Goal: Information Seeking & Learning: Learn about a topic

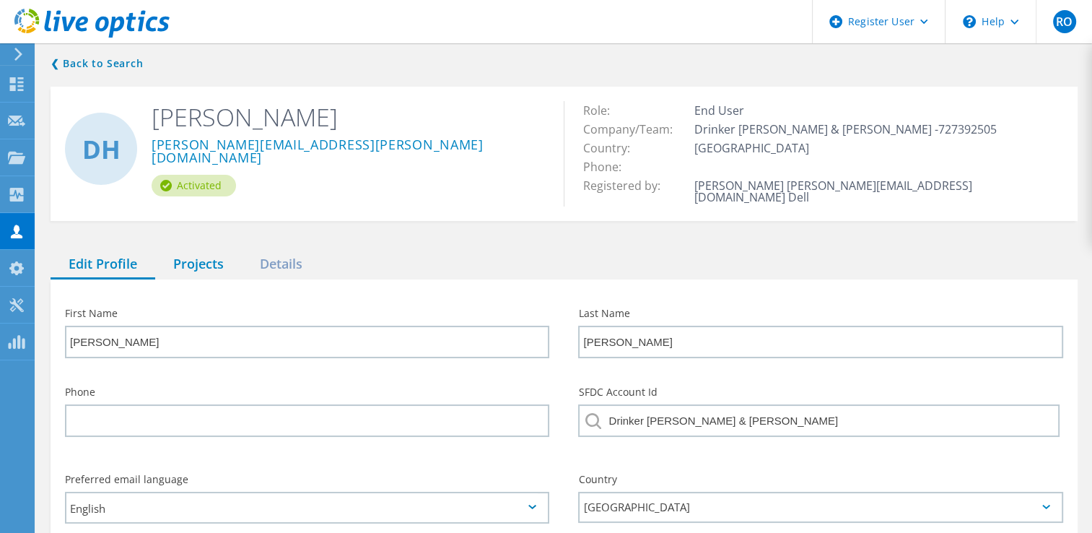
click at [187, 260] on div "Projects" at bounding box center [198, 265] width 87 height 30
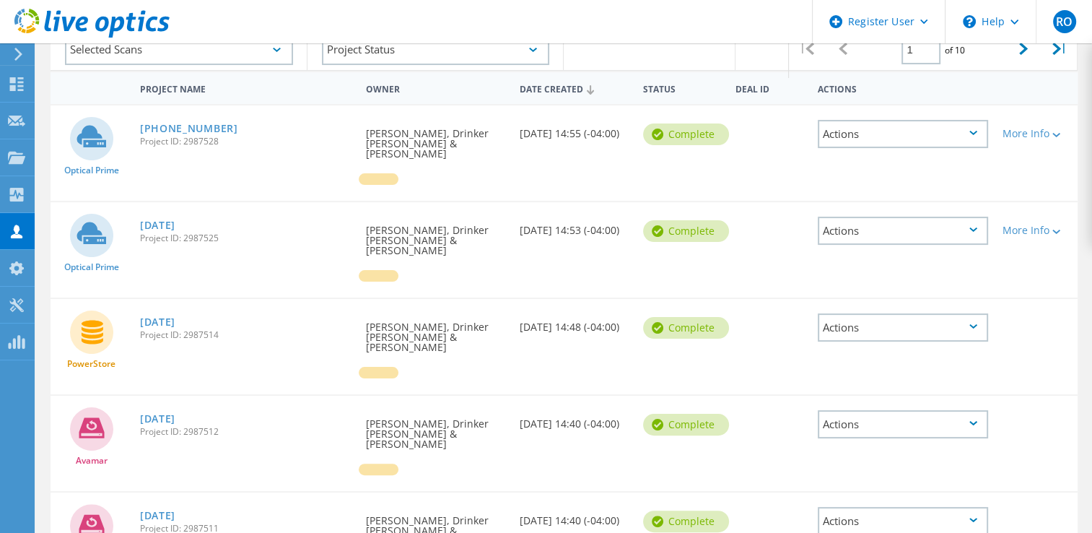
scroll to position [256, 0]
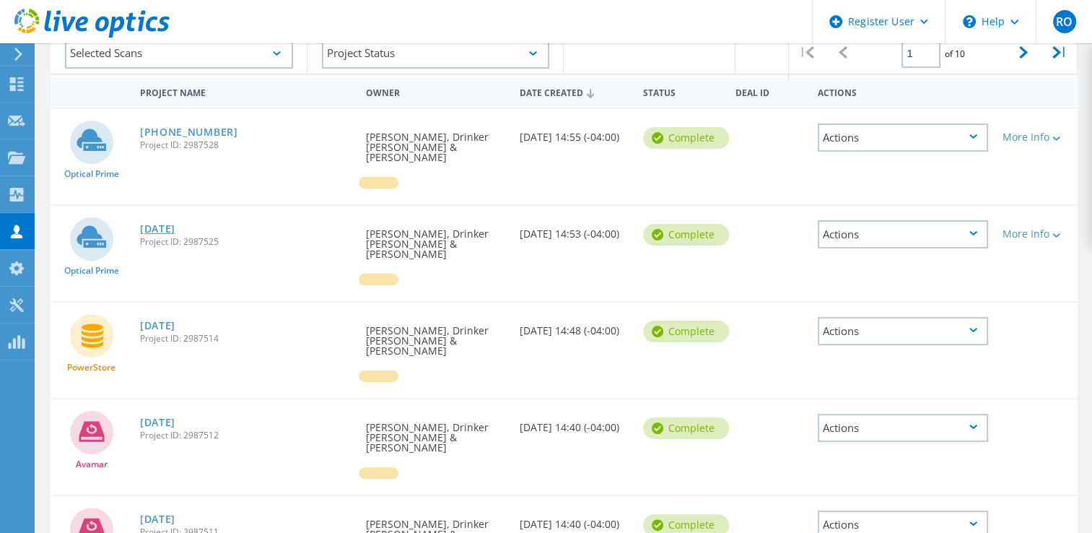
click at [174, 224] on link "2025-08-12" at bounding box center [157, 229] width 35 height 10
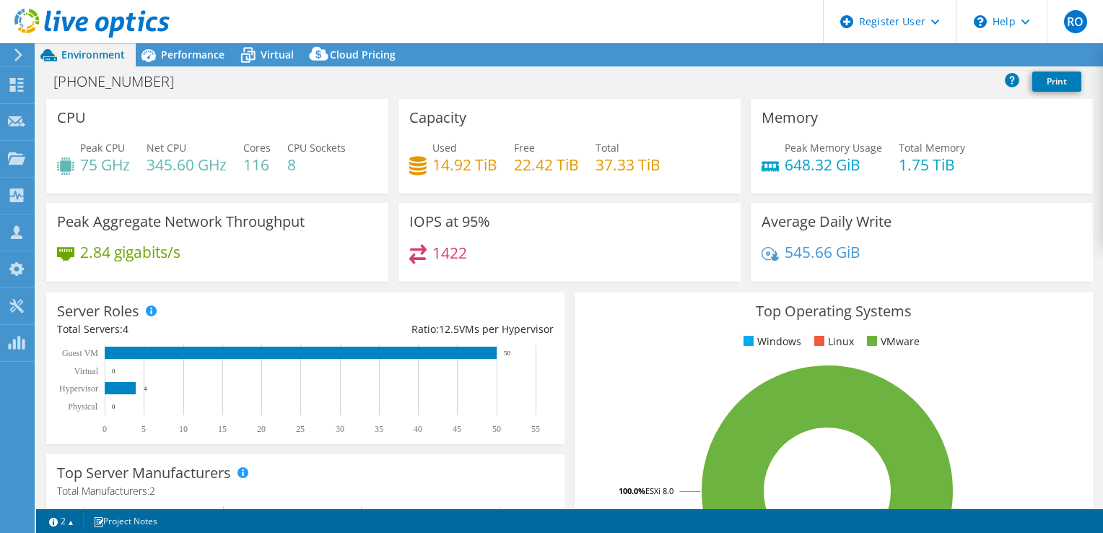
select select "USD"
click at [204, 78] on div "[PHONE_NUMBER] Print" at bounding box center [569, 81] width 1067 height 27
click at [170, 45] on div "Performance" at bounding box center [186, 54] width 100 height 23
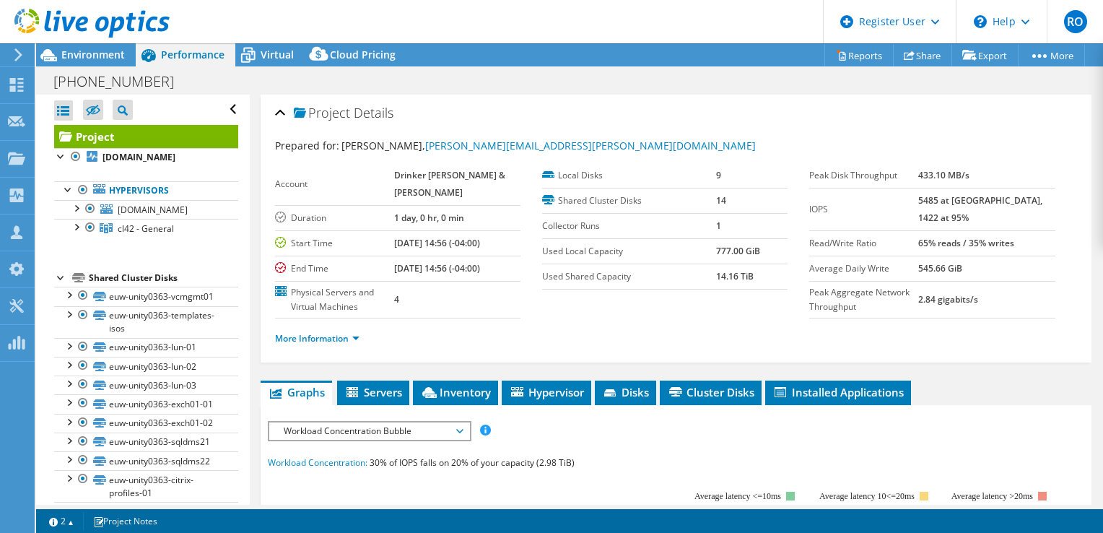
click at [62, 284] on div at bounding box center [61, 276] width 14 height 14
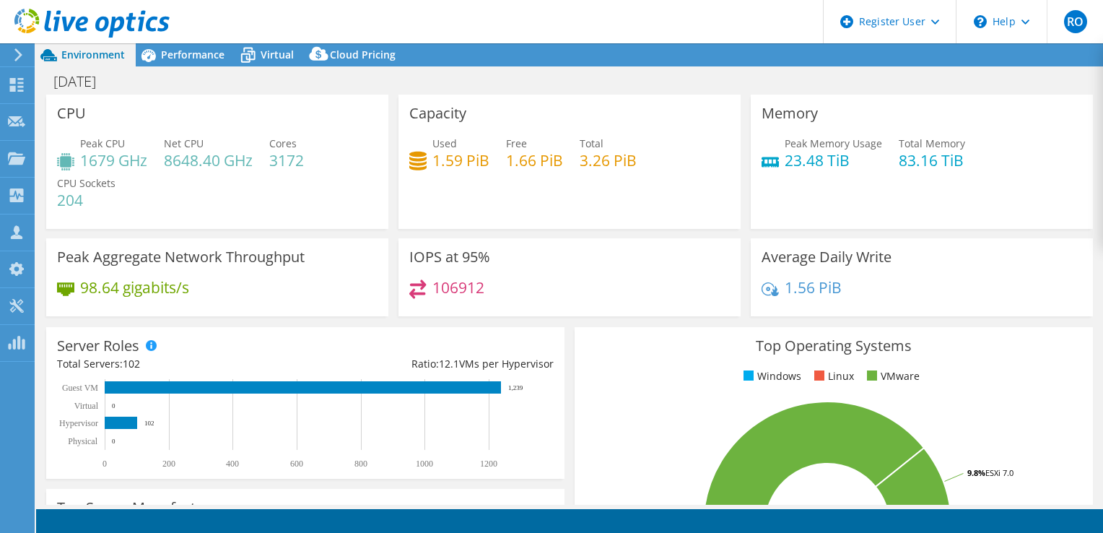
select select "USD"
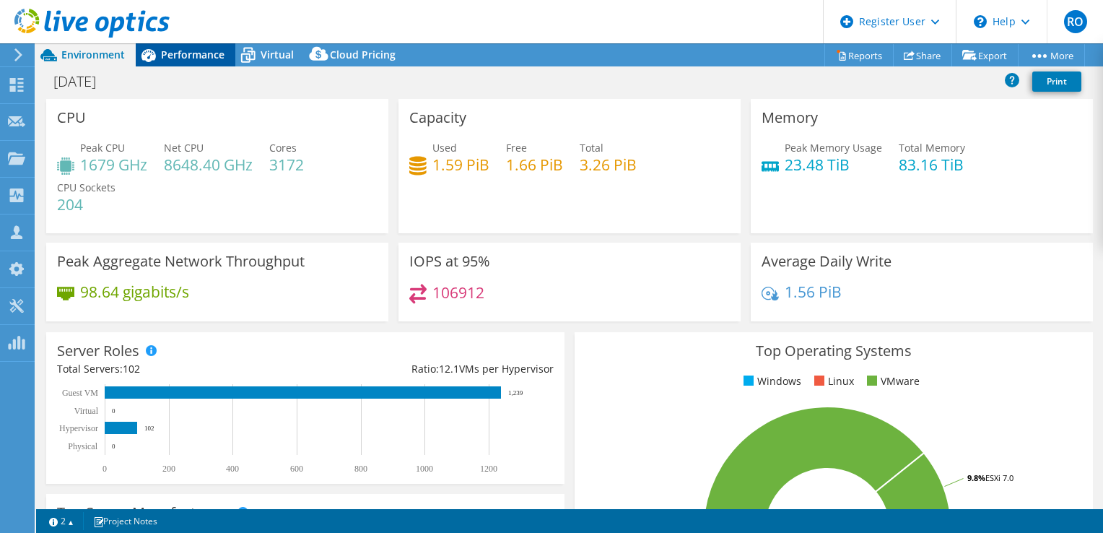
click at [214, 51] on span "Performance" at bounding box center [193, 55] width 64 height 14
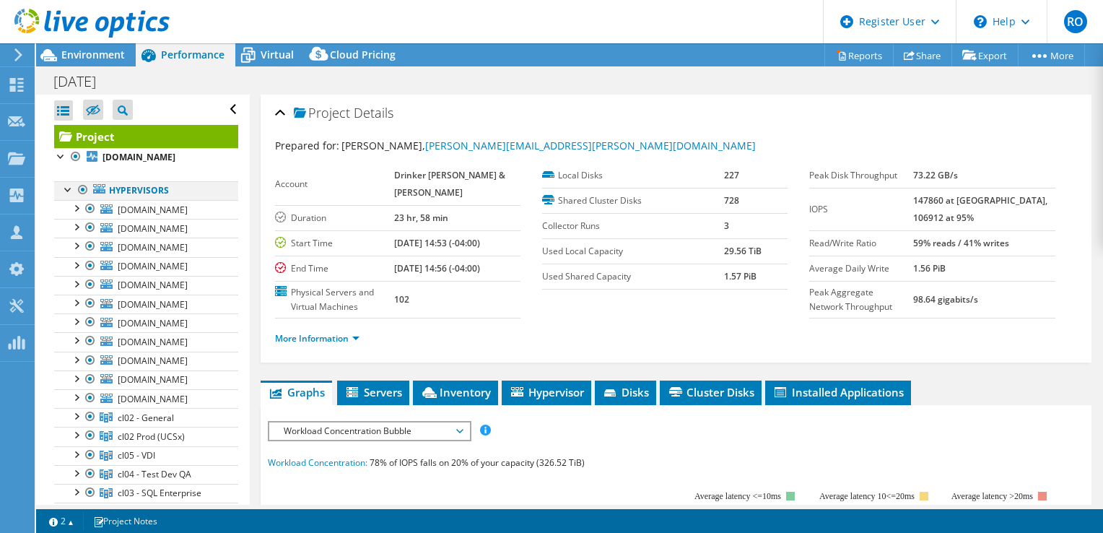
click at [66, 196] on div at bounding box center [68, 188] width 14 height 14
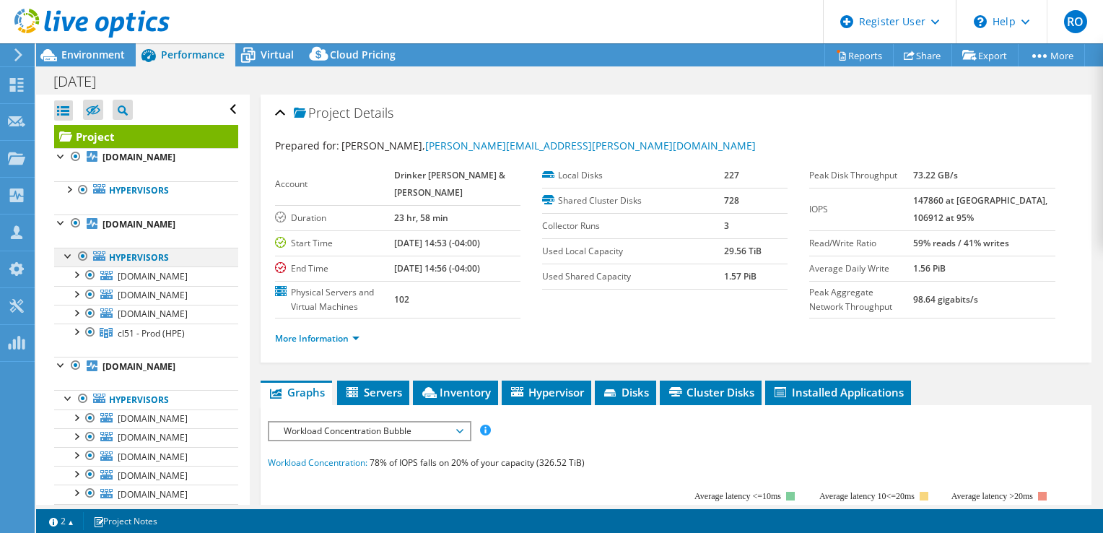
click at [64, 262] on div at bounding box center [68, 255] width 14 height 14
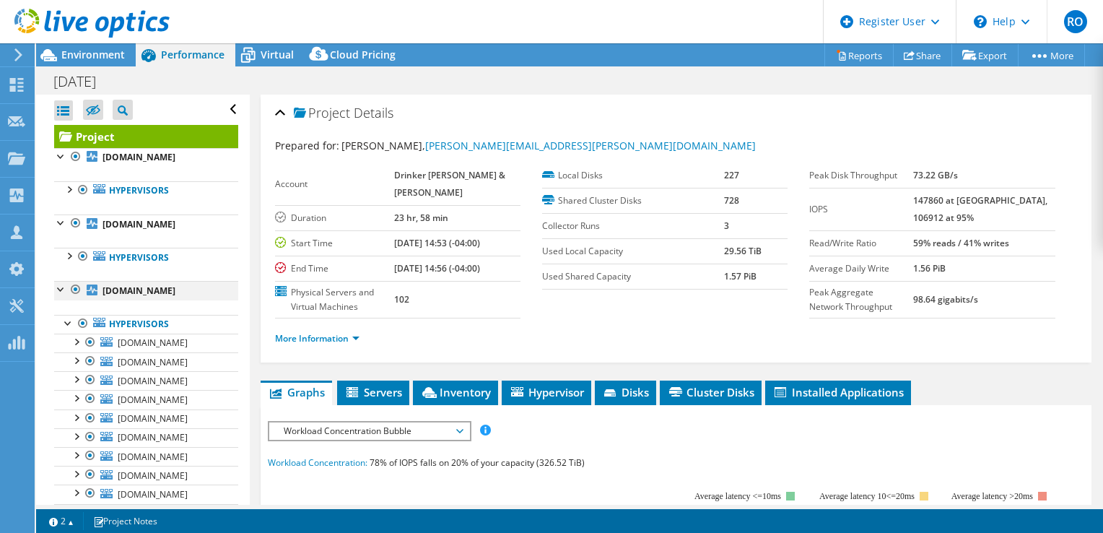
click at [56, 295] on div at bounding box center [61, 288] width 14 height 14
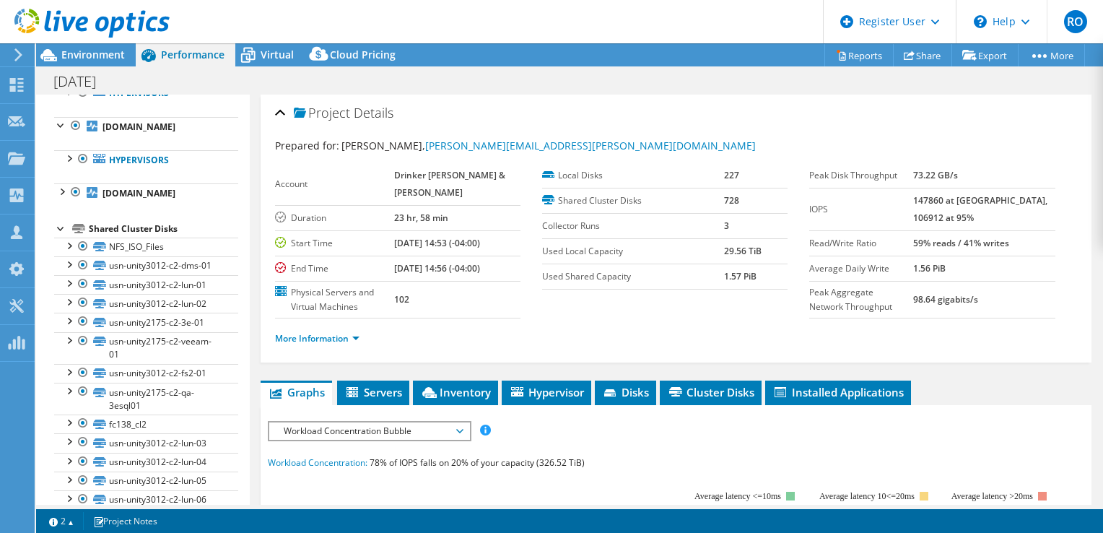
scroll to position [123, 0]
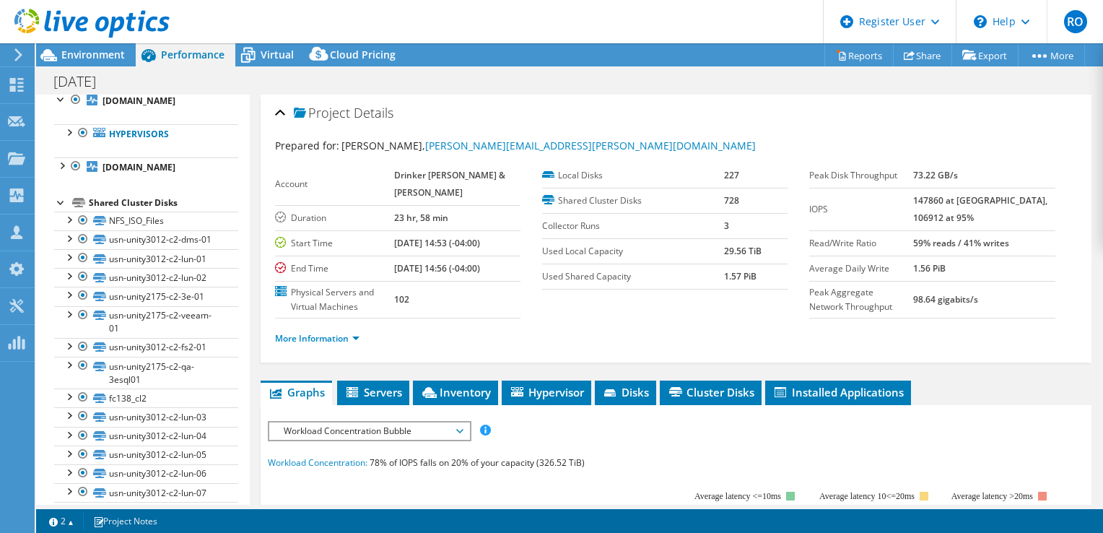
click at [56, 209] on div at bounding box center [61, 201] width 14 height 14
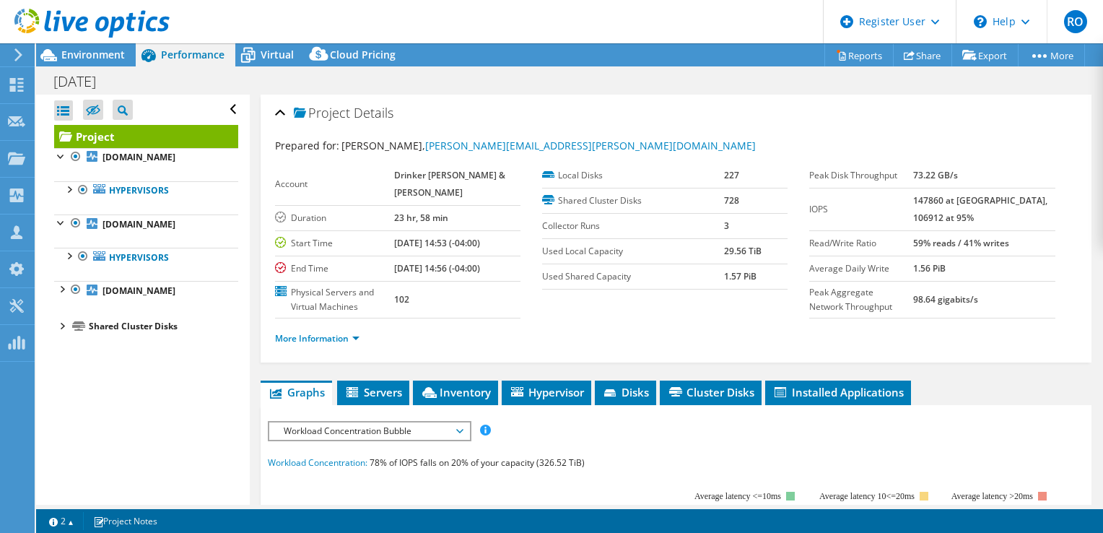
click at [66, 332] on div at bounding box center [61, 325] width 14 height 14
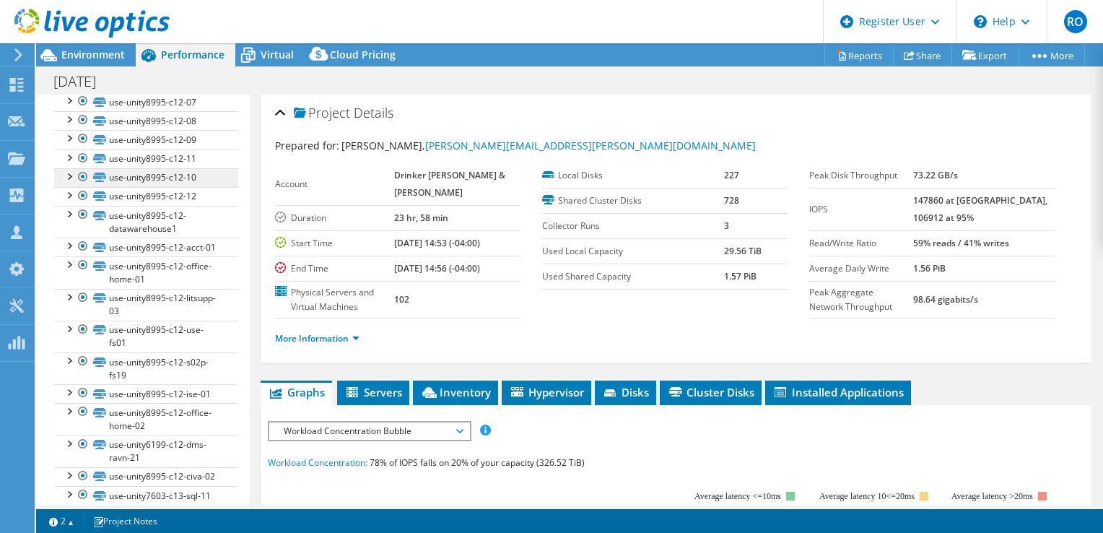
scroll to position [10924, 0]
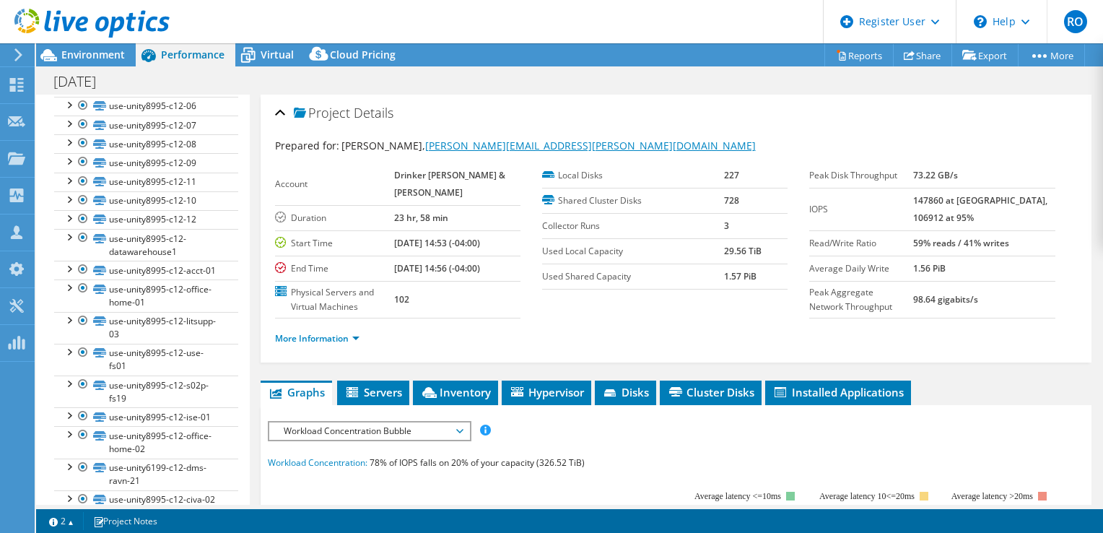
click at [464, 144] on link "[PERSON_NAME][EMAIL_ADDRESS][PERSON_NAME][DOMAIN_NAME]" at bounding box center [590, 146] width 331 height 14
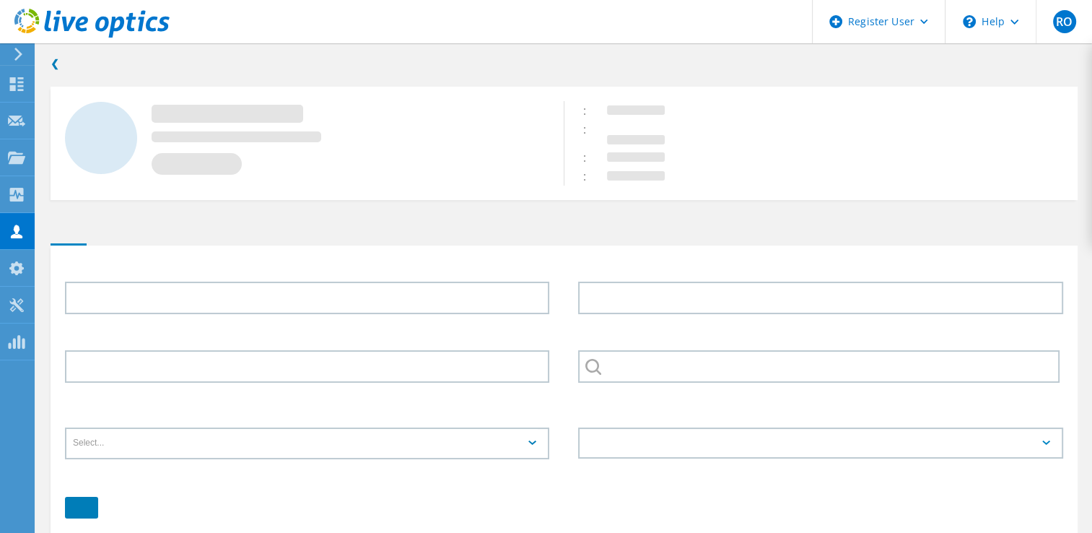
type input "[PERSON_NAME]"
type input "Drinker [PERSON_NAME] & [PERSON_NAME]"
type input "English"
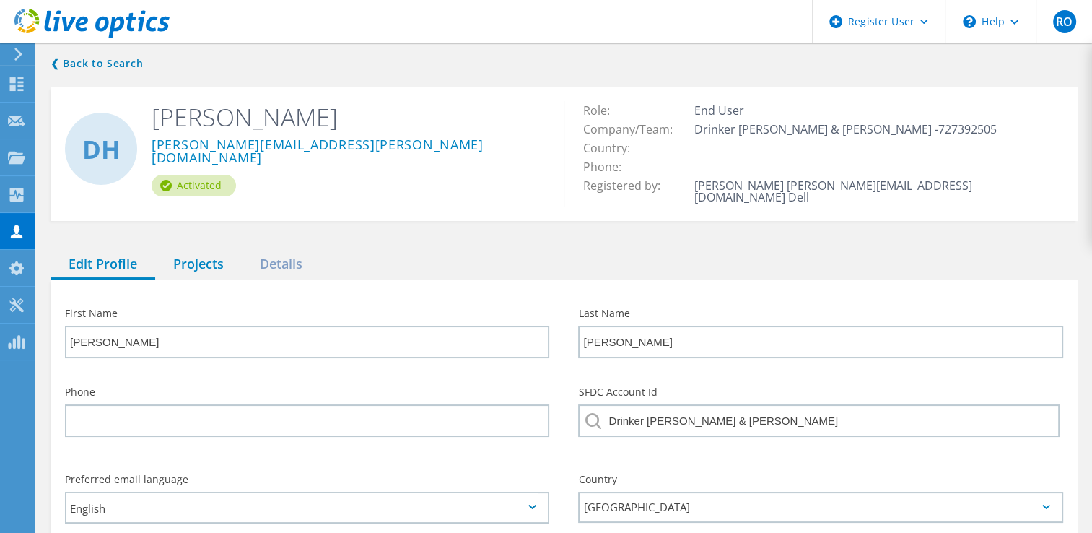
click at [212, 250] on div "Projects" at bounding box center [198, 265] width 87 height 30
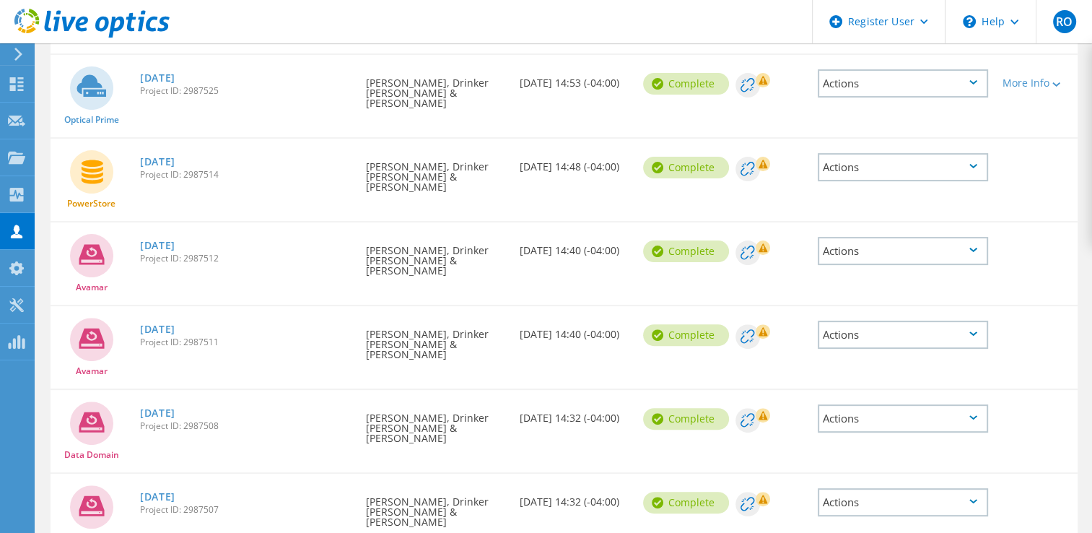
scroll to position [610, 0]
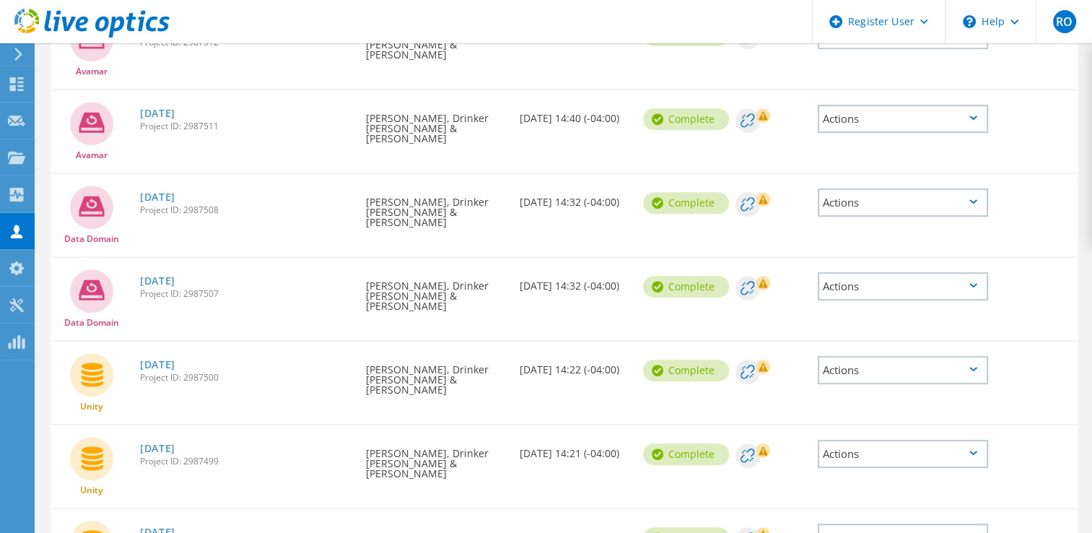
click at [175, 527] on link "[DATE]" at bounding box center [157, 532] width 35 height 10
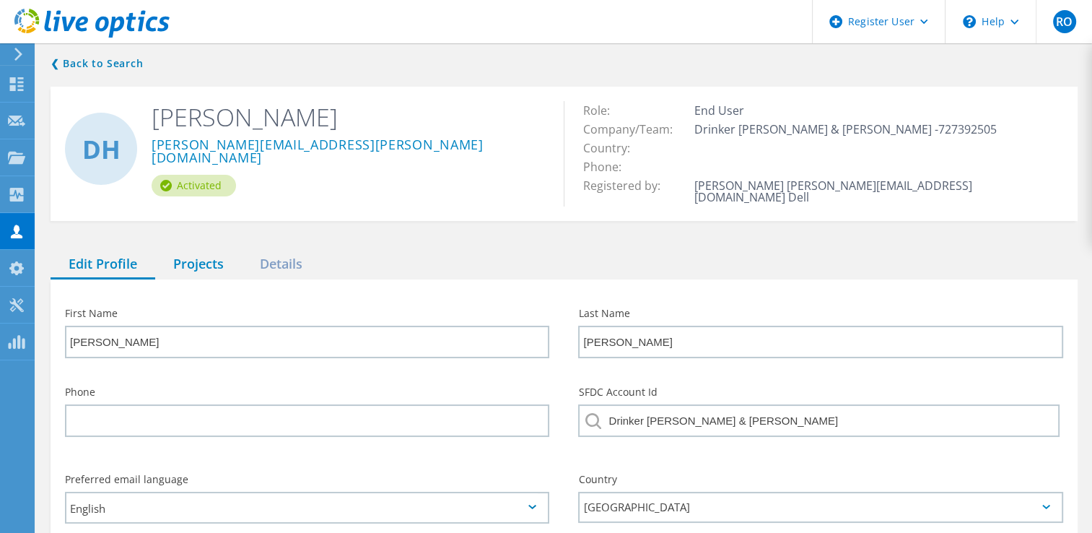
click at [187, 250] on div "Projects" at bounding box center [198, 265] width 87 height 30
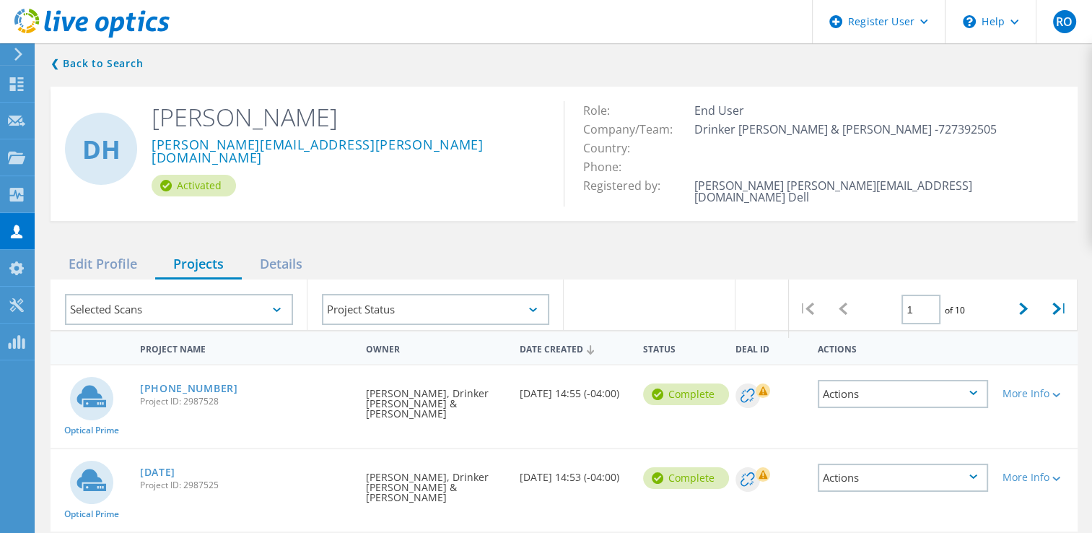
scroll to position [610, 0]
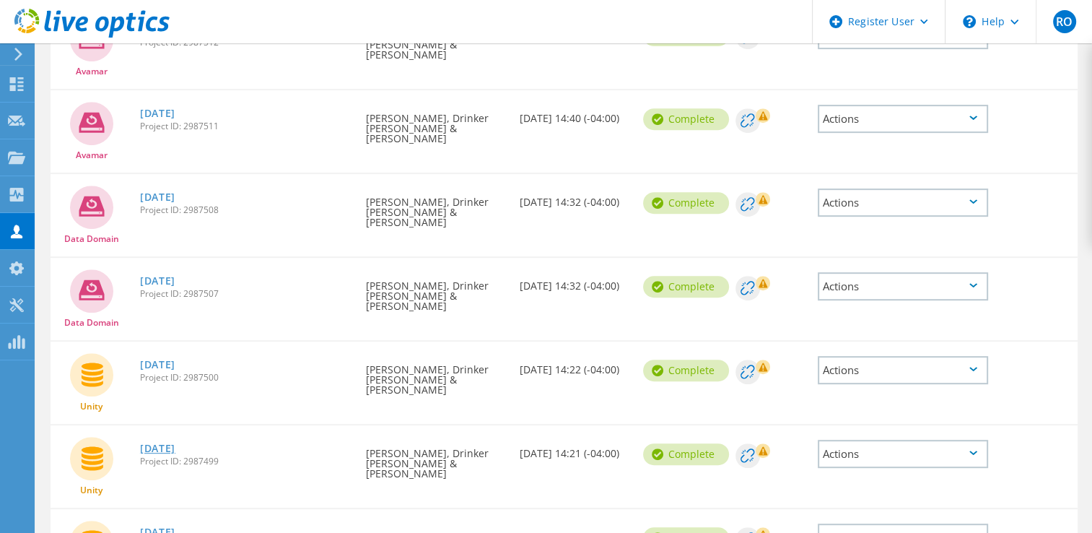
click at [162, 443] on link "[DATE]" at bounding box center [157, 448] width 35 height 10
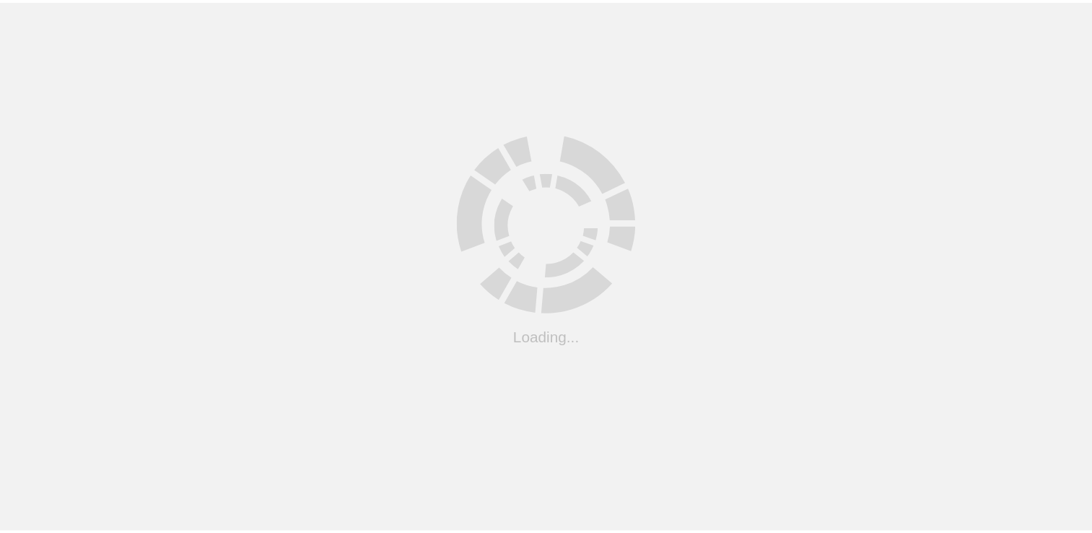
scroll to position [71, 0]
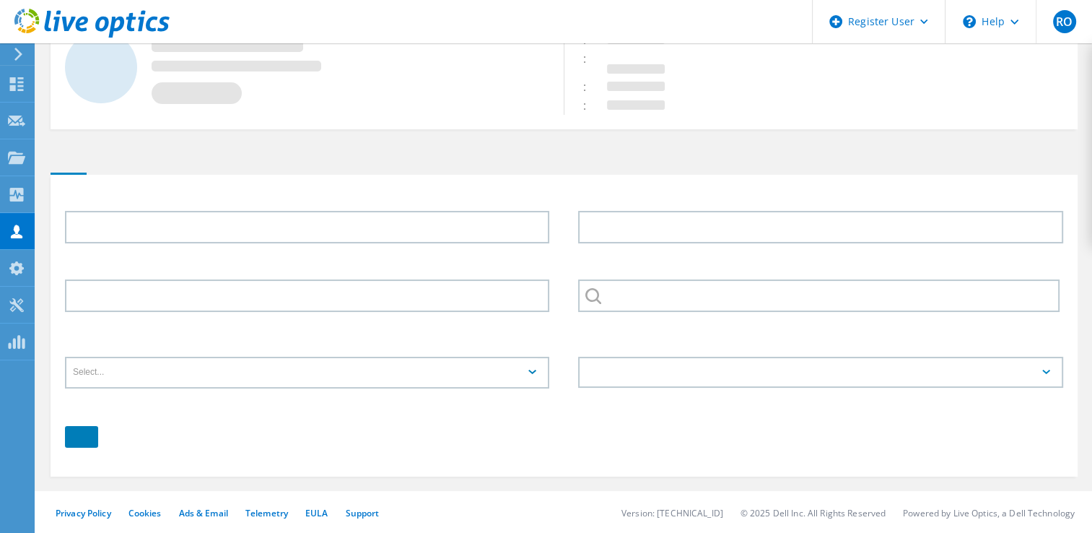
type input "[PERSON_NAME]"
type input "Drinker [PERSON_NAME] & [PERSON_NAME]"
type input "English"
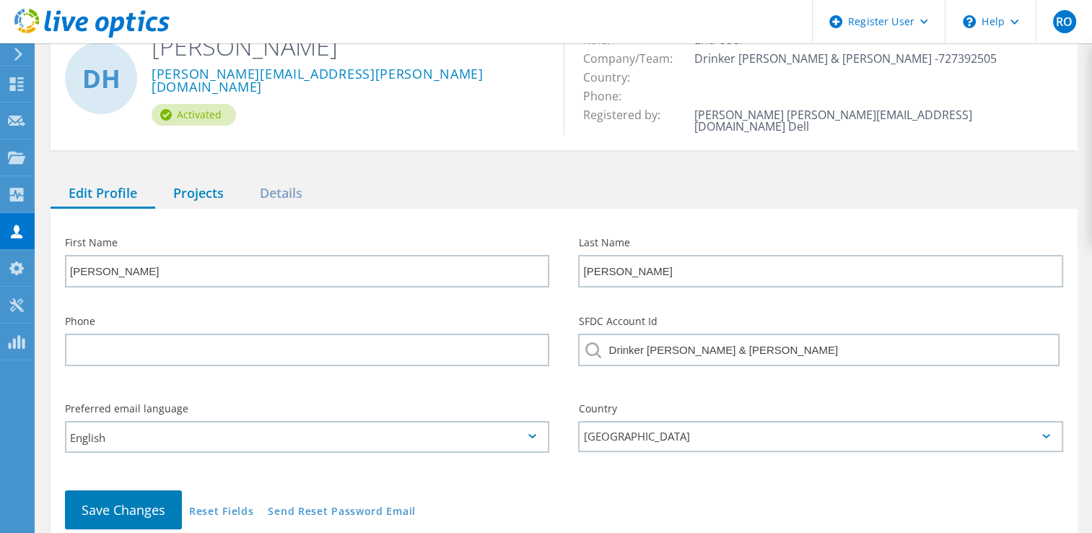
click at [191, 190] on div "Projects" at bounding box center [198, 194] width 87 height 30
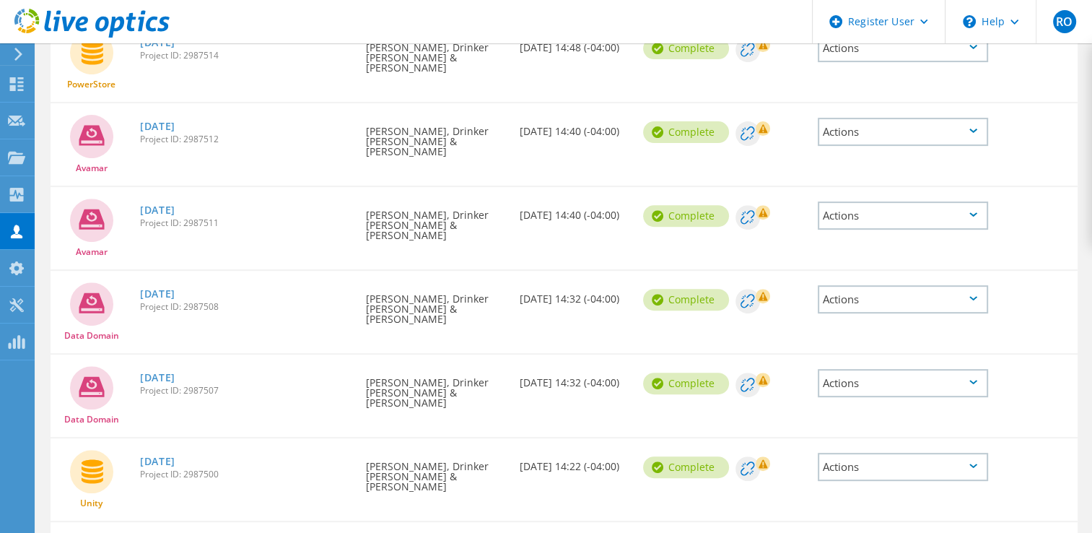
scroll to position [610, 0]
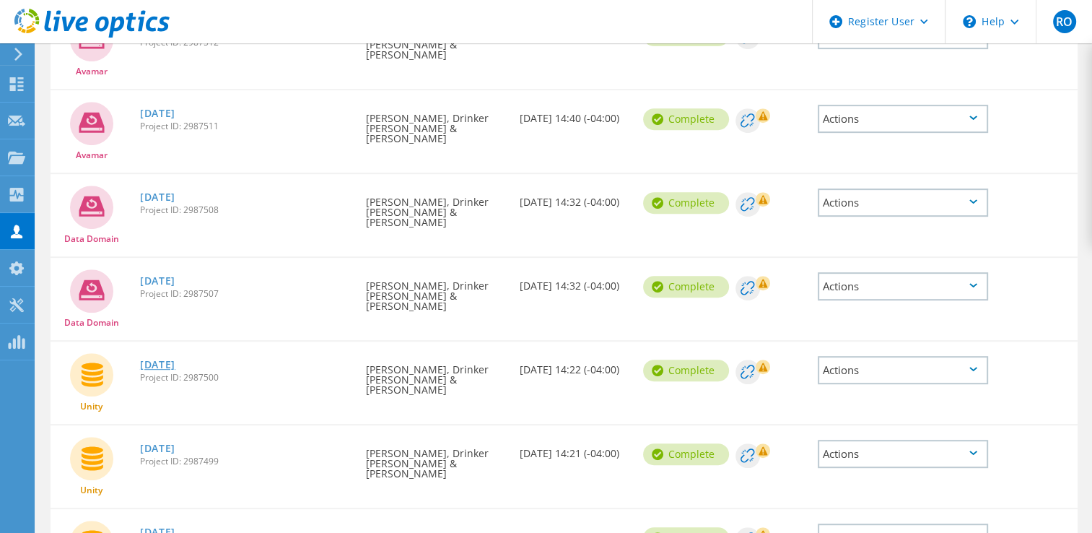
click at [155, 359] on link "[DATE]" at bounding box center [157, 364] width 35 height 10
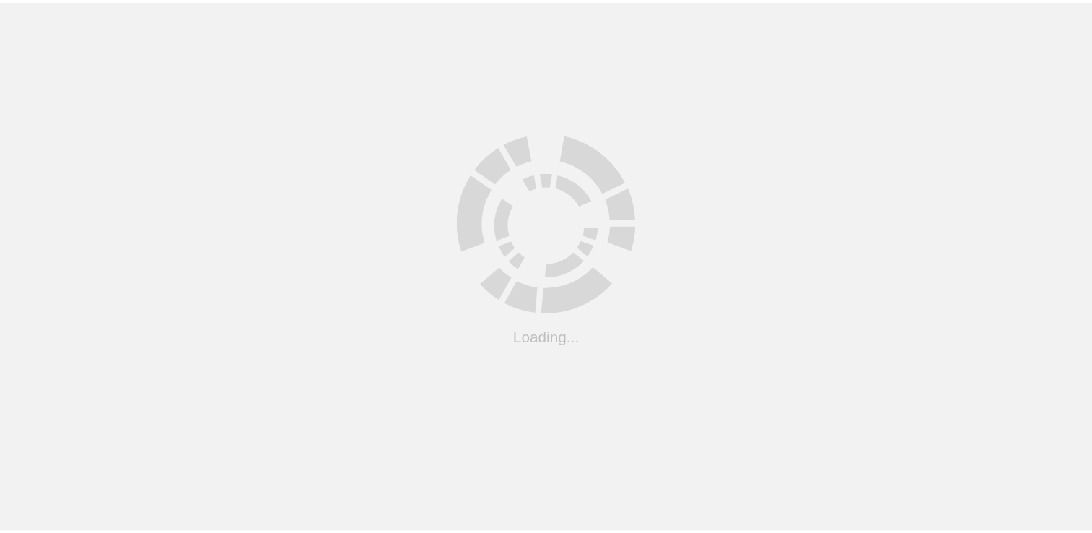
scroll to position [71, 0]
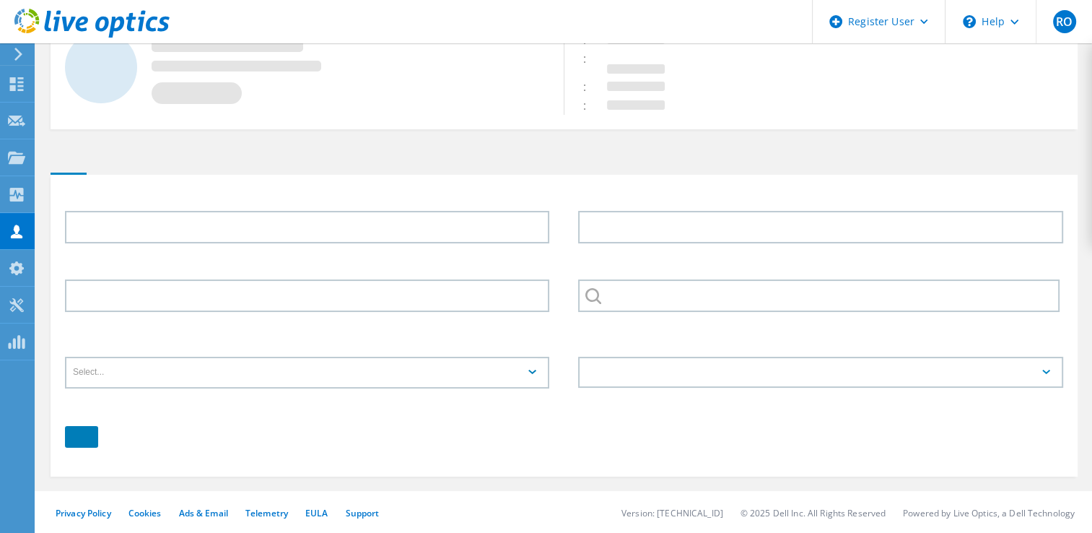
type input "[PERSON_NAME]"
type input "Drinker [PERSON_NAME] & [PERSON_NAME]"
type input "English"
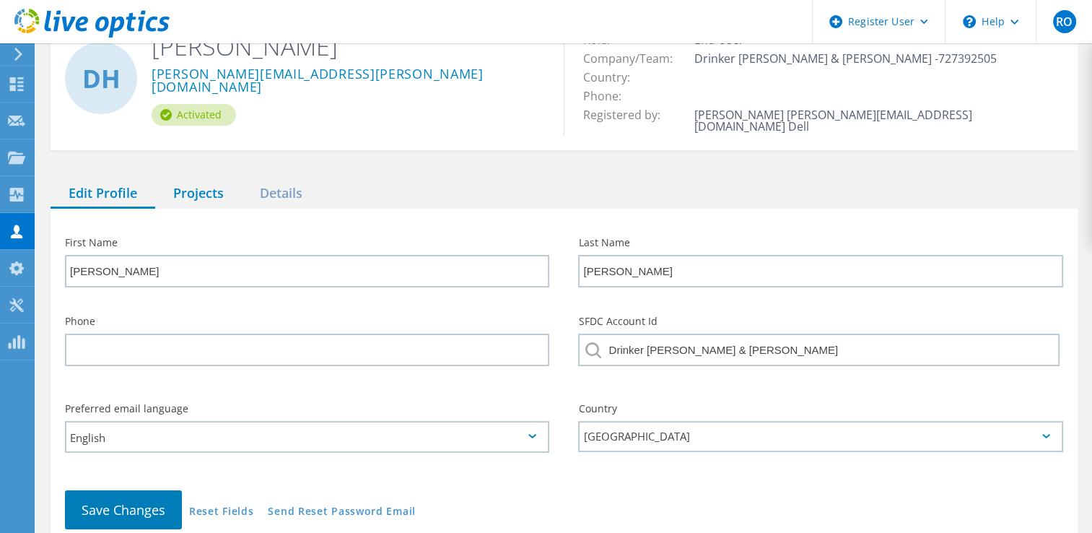
click at [193, 179] on div "Projects" at bounding box center [198, 194] width 87 height 30
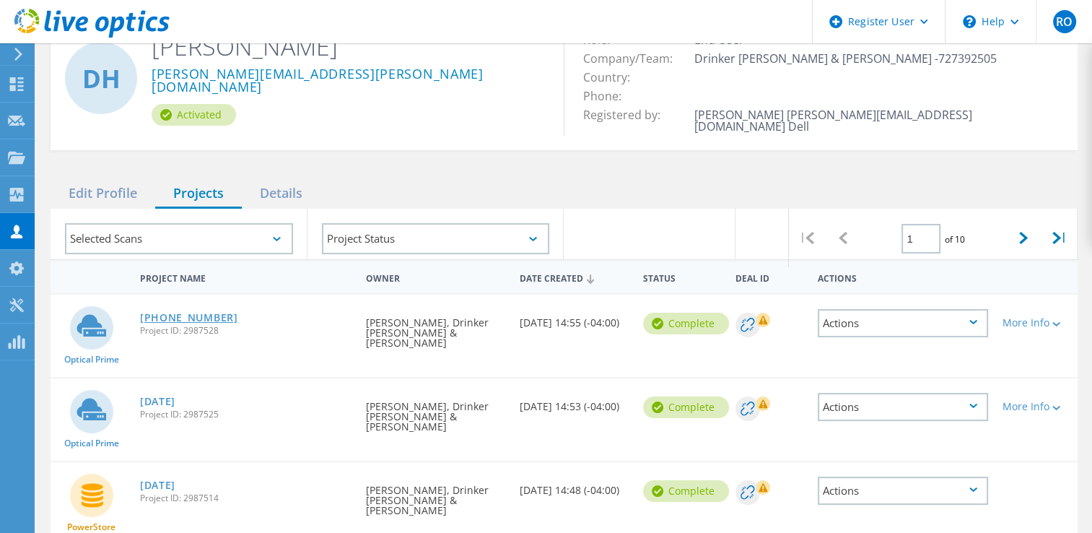
click at [167, 313] on link "[PHONE_NUMBER]" at bounding box center [189, 318] width 98 height 10
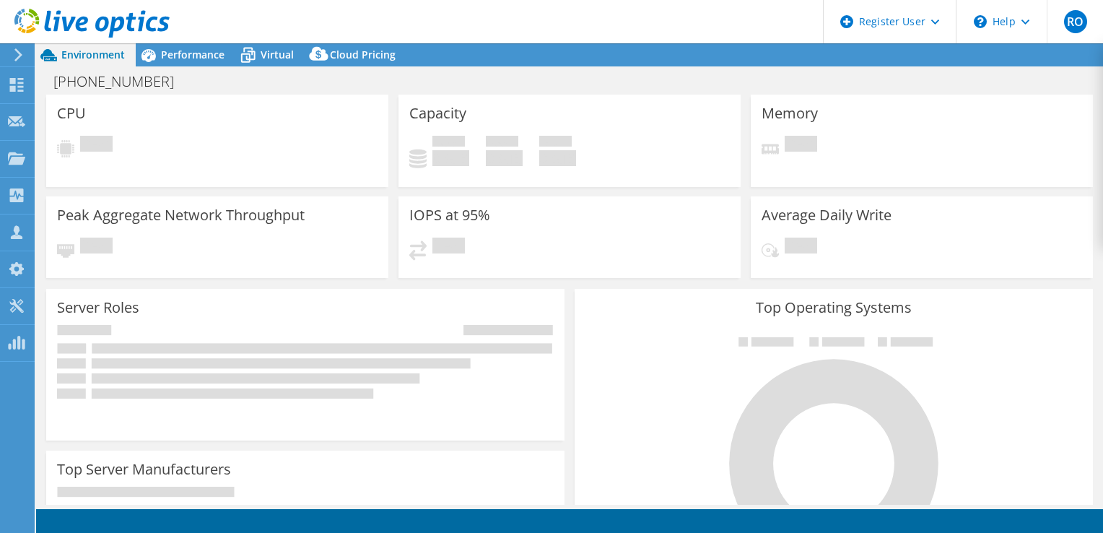
select select "USD"
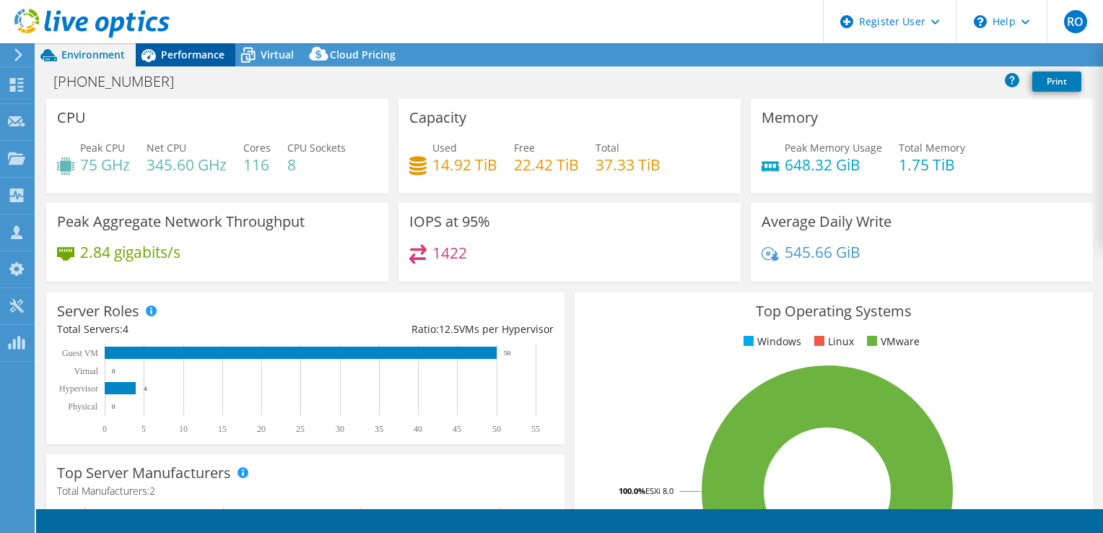
click at [222, 59] on span "Performance" at bounding box center [193, 55] width 64 height 14
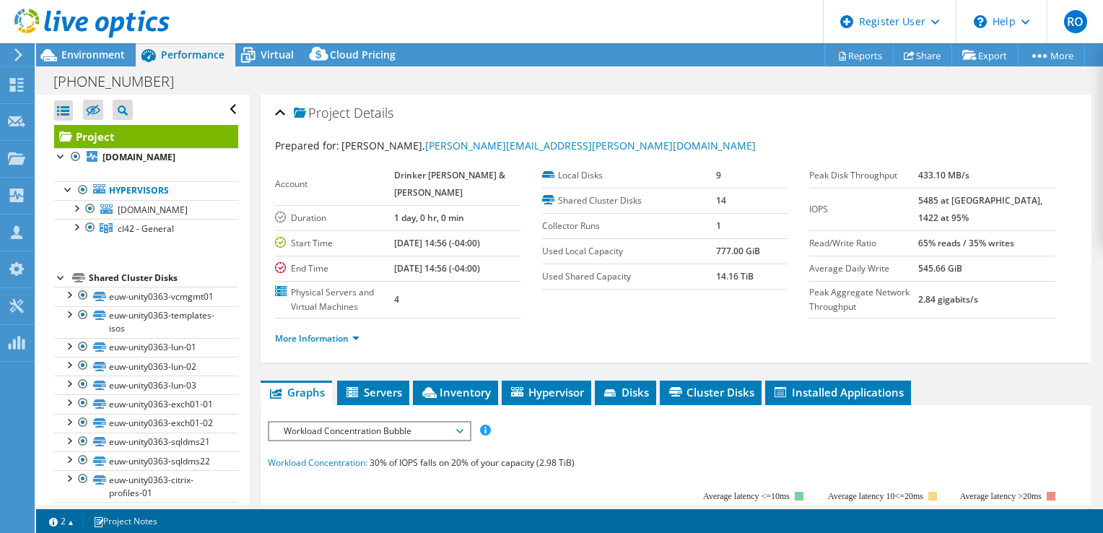
scroll to position [178, 0]
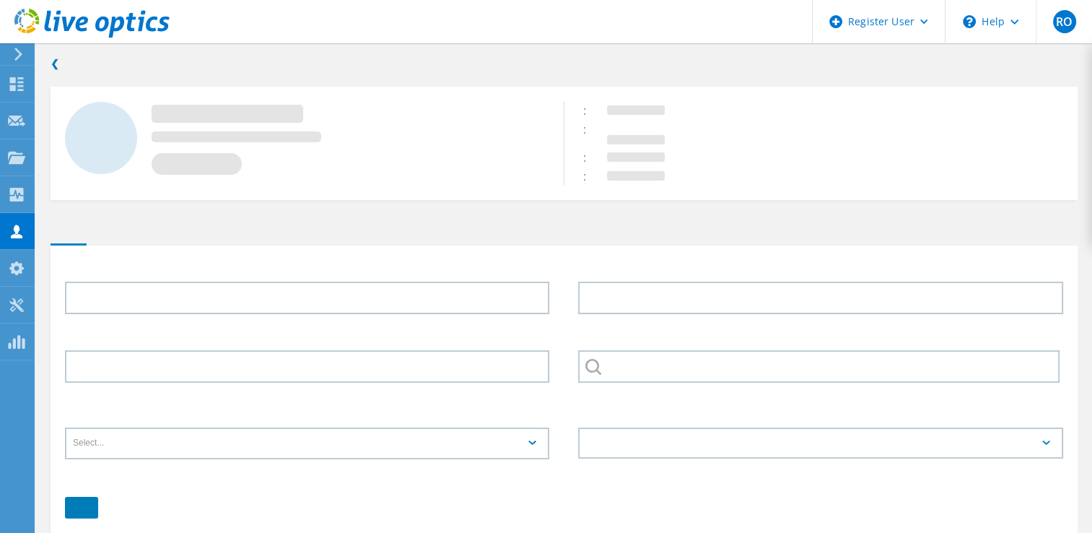
type input "[PERSON_NAME]"
type input "Drinker [PERSON_NAME] & [PERSON_NAME]"
type input "English"
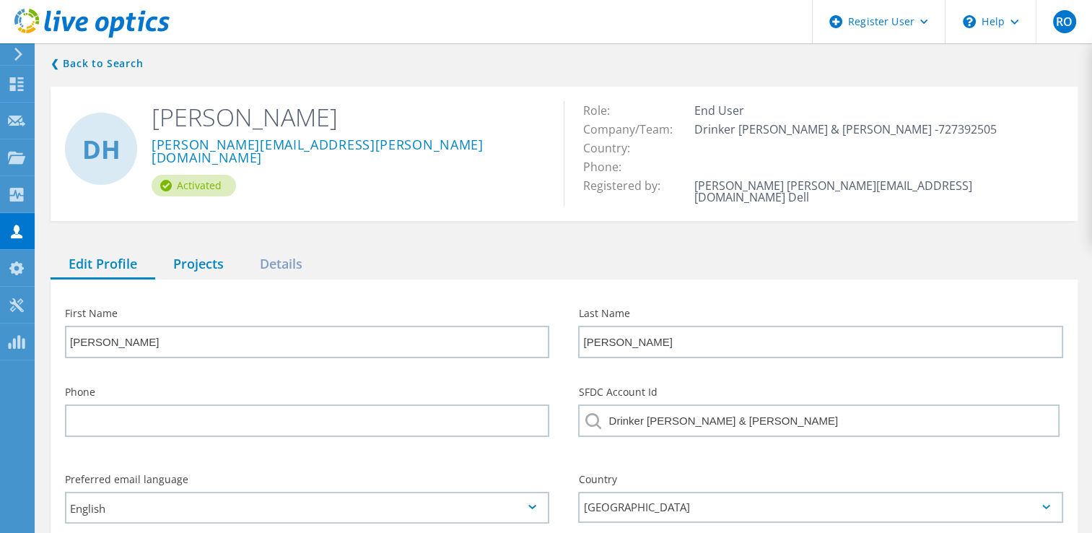
click at [195, 261] on div "Projects" at bounding box center [198, 265] width 87 height 30
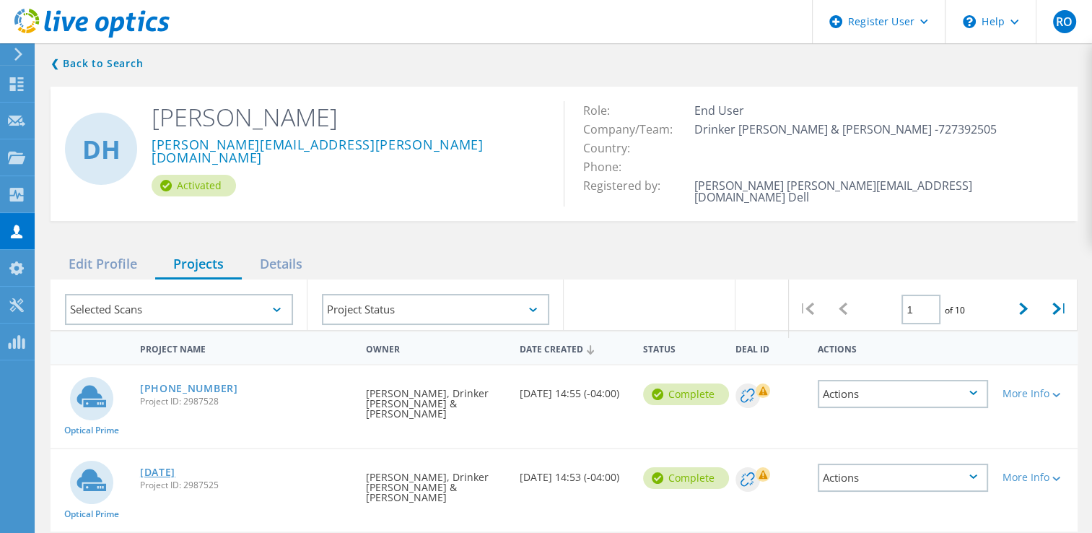
click at [157, 467] on link "[DATE]" at bounding box center [157, 472] width 35 height 10
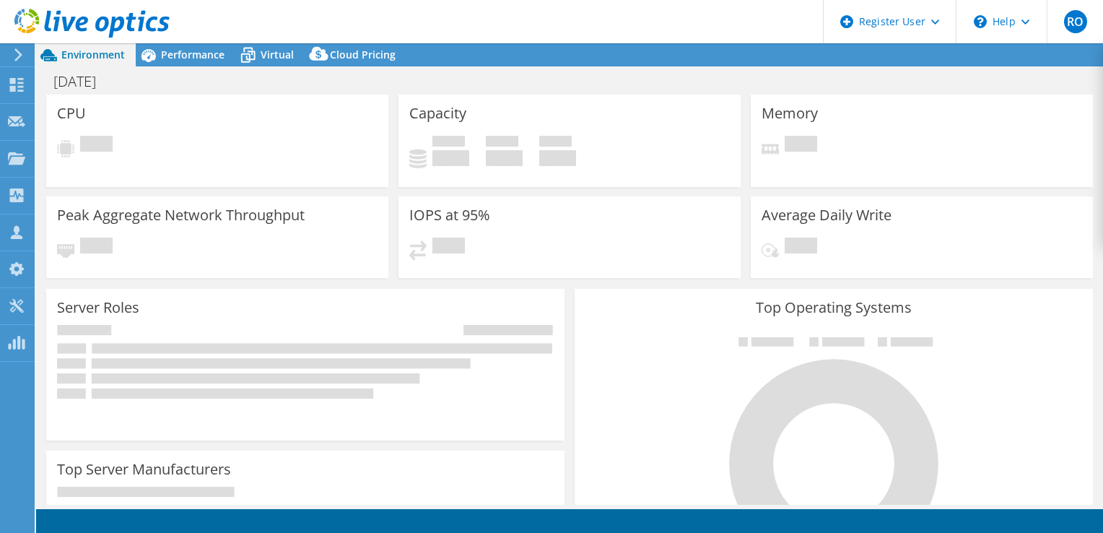
select select "USD"
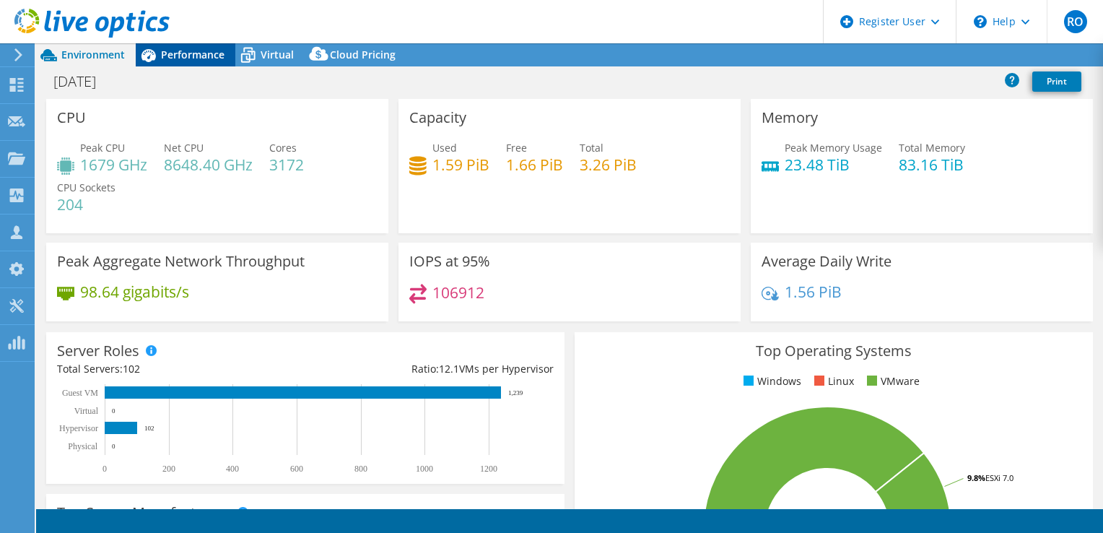
click at [226, 58] on div "Performance" at bounding box center [186, 54] width 100 height 23
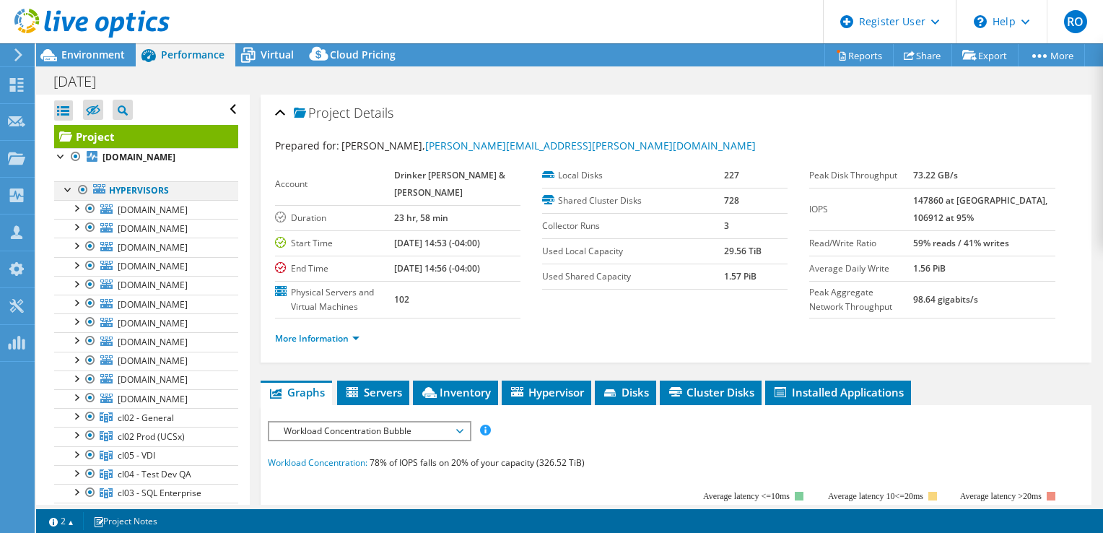
click at [66, 196] on div at bounding box center [68, 188] width 14 height 14
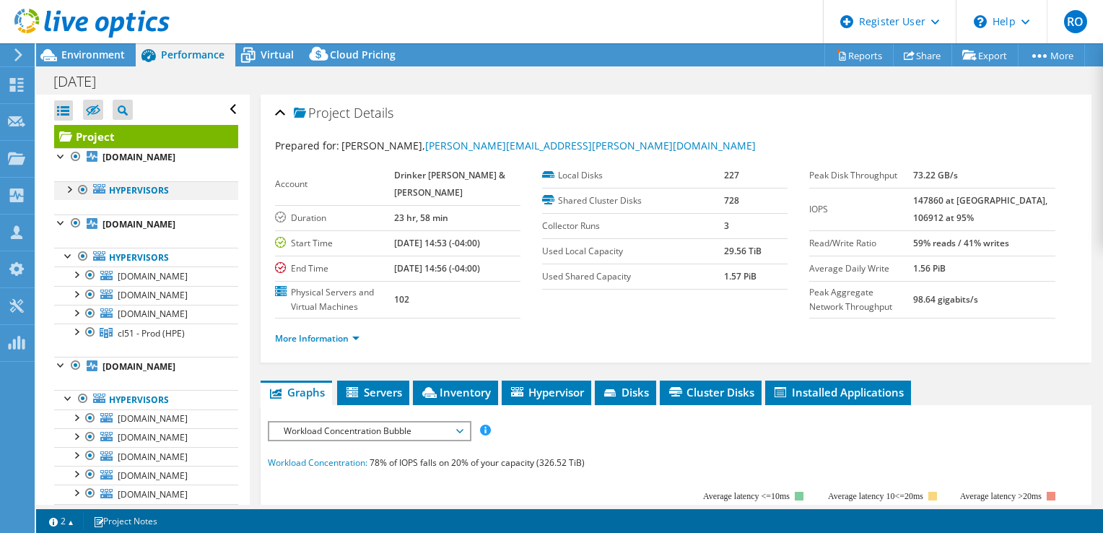
click at [66, 196] on div at bounding box center [68, 188] width 14 height 14
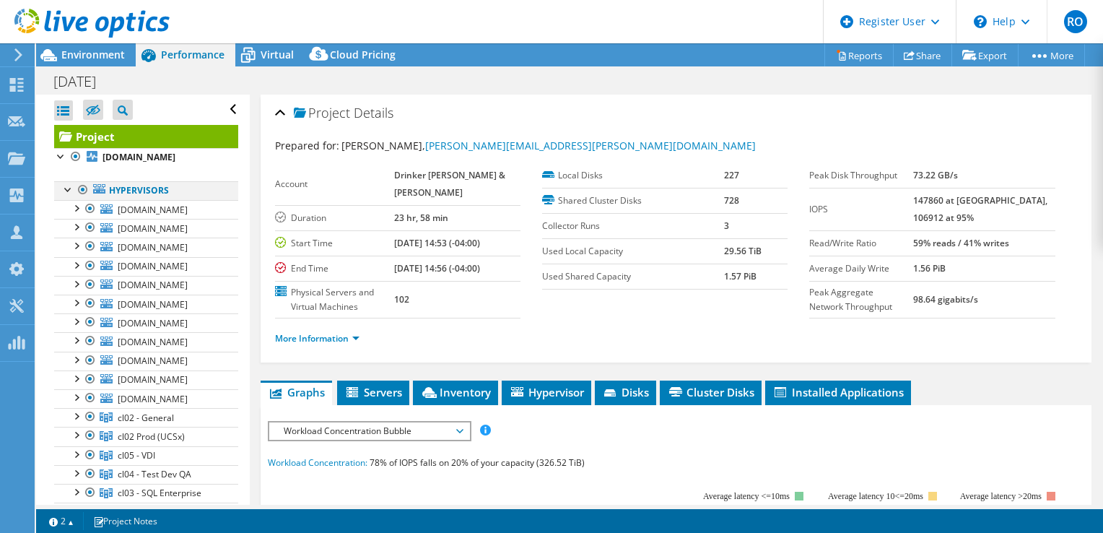
click at [66, 196] on div at bounding box center [68, 188] width 14 height 14
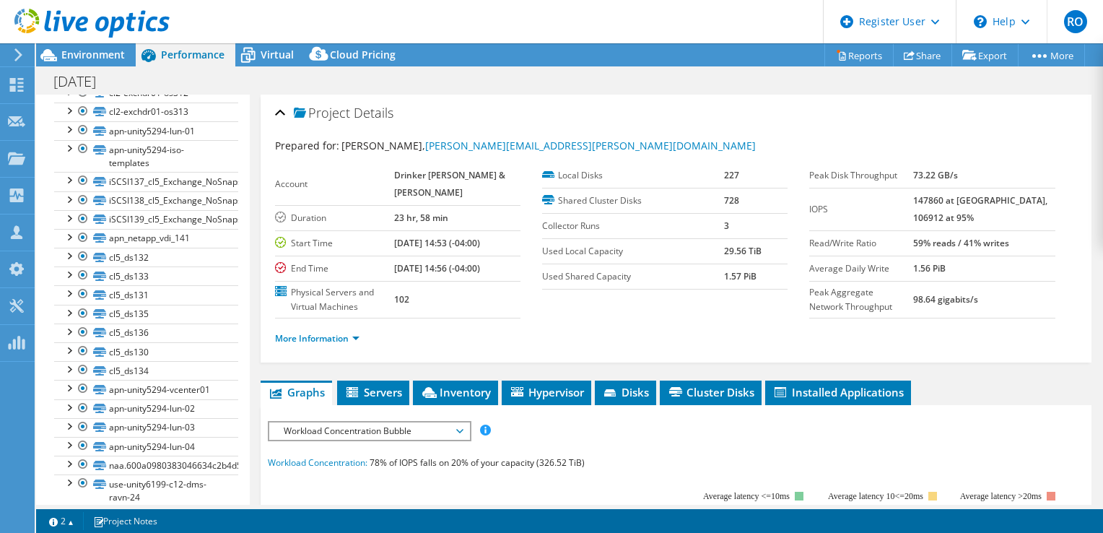
scroll to position [10429, 0]
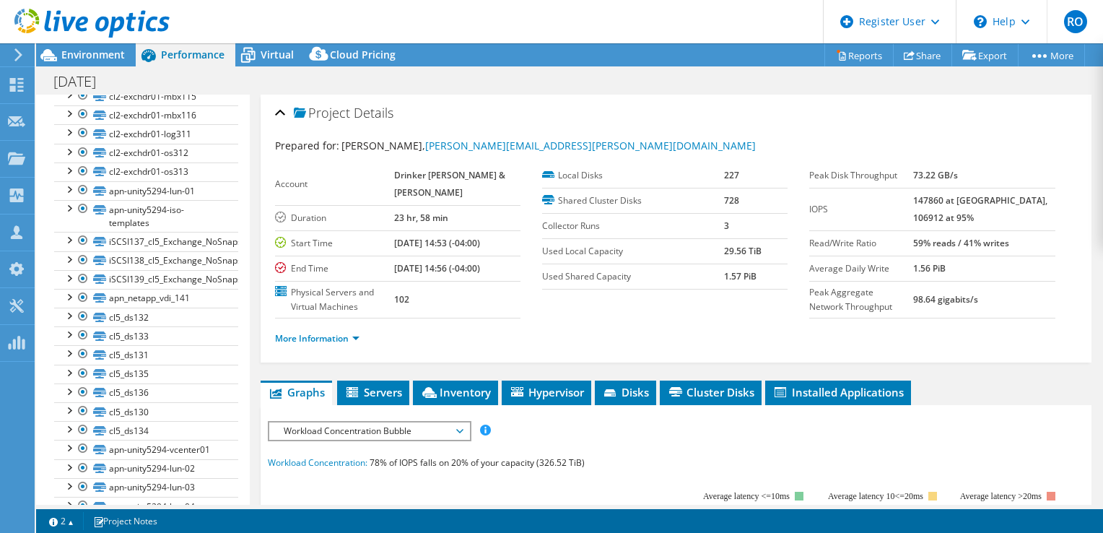
click at [81, 42] on div at bounding box center [85, 24] width 170 height 48
click at [81, 49] on span "Environment" at bounding box center [93, 55] width 64 height 14
